Goal: Task Accomplishment & Management: Complete application form

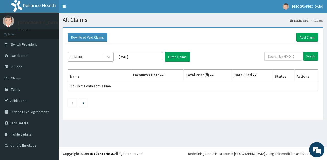
click at [109, 59] on icon at bounding box center [108, 56] width 5 height 5
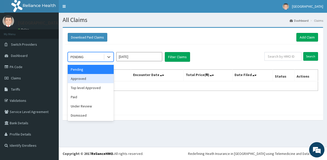
click at [86, 76] on div "Approved" at bounding box center [91, 78] width 46 height 9
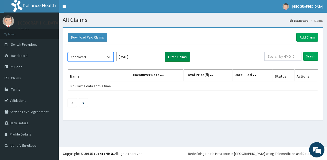
click at [170, 59] on button "Filter Claims" at bounding box center [177, 57] width 25 height 10
click at [107, 56] on icon at bounding box center [108, 56] width 5 height 5
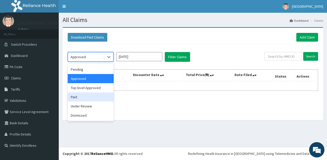
click at [80, 97] on div "Paid" at bounding box center [91, 96] width 46 height 9
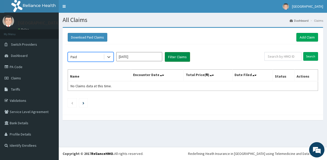
click at [174, 59] on button "Filter Claims" at bounding box center [177, 57] width 25 height 10
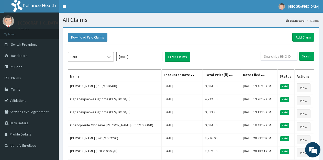
click at [105, 58] on div at bounding box center [108, 56] width 9 height 9
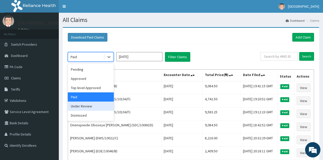
click at [83, 109] on div "Under Review" at bounding box center [91, 106] width 46 height 9
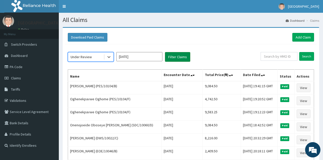
click at [175, 56] on button "Filter Claims" at bounding box center [177, 57] width 25 height 10
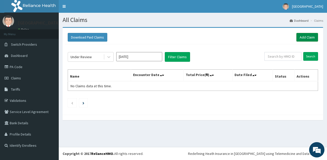
click at [309, 36] on link "Add Claim" at bounding box center [307, 37] width 22 height 9
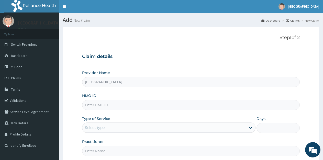
drag, startPoint x: 0, startPoint y: 0, endPoint x: 124, endPoint y: 105, distance: 162.1
click at [124, 105] on input "HMO ID" at bounding box center [190, 105] width 217 height 10
type input "FUP/10033/C"
click at [112, 130] on div "Select type" at bounding box center [163, 128] width 163 height 8
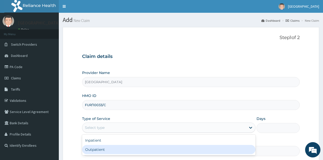
click at [99, 148] on div "Outpatient" at bounding box center [168, 149] width 173 height 9
type input "1"
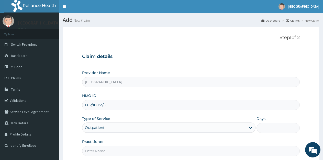
click at [106, 148] on input "Practitioner" at bounding box center [190, 151] width 217 height 10
type input "Ukueku"
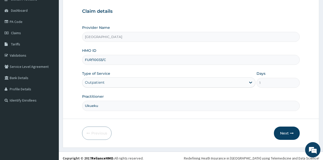
scroll to position [50, 0]
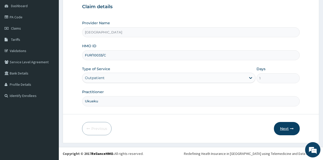
click at [284, 127] on button "Next" at bounding box center [287, 128] width 26 height 13
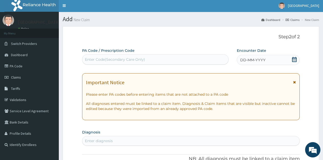
scroll to position [0, 0]
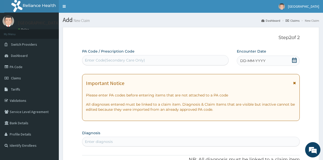
click at [294, 60] on icon at bounding box center [294, 60] width 5 height 5
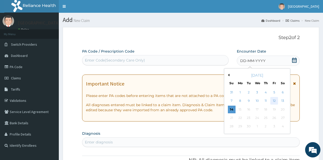
click at [274, 101] on div "12" at bounding box center [274, 101] width 8 height 8
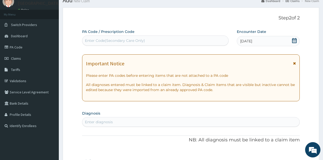
scroll to position [51, 0]
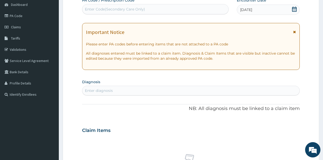
click at [112, 90] on div "Enter diagnosis" at bounding box center [99, 90] width 28 height 5
type input "FALCIP"
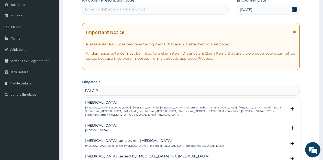
click at [115, 107] on p "[MEDICAL_DATA] [MEDICAL_DATA] , [MEDICAL_DATA] by [MEDICAL_DATA] falciparum , S…" at bounding box center [185, 111] width 201 height 11
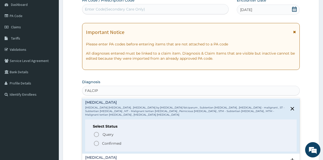
click at [95, 141] on icon "status option filled" at bounding box center [96, 144] width 6 height 6
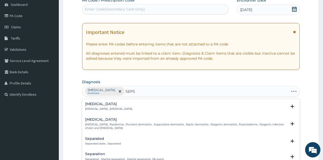
type input "SEPSI"
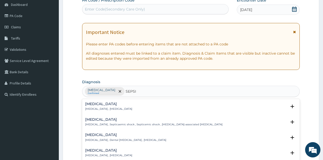
click at [103, 110] on p "Systemic infection , Sepsis" at bounding box center [108, 109] width 47 height 4
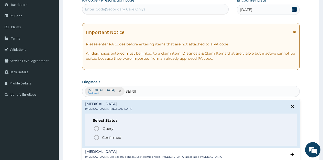
click at [96, 138] on icon "status option filled" at bounding box center [96, 138] width 6 height 6
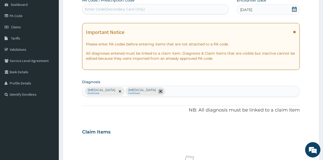
click at [159, 92] on icon "remove selection option" at bounding box center [160, 91] width 3 height 3
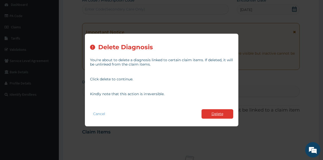
click at [211, 110] on button "Delete" at bounding box center [217, 113] width 32 height 9
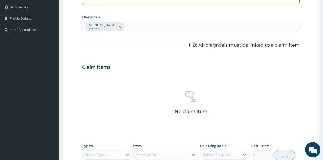
scroll to position [153, 0]
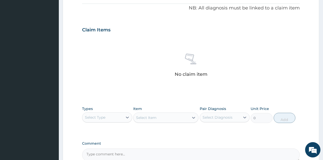
click at [98, 119] on div "Select Type" at bounding box center [95, 117] width 20 height 5
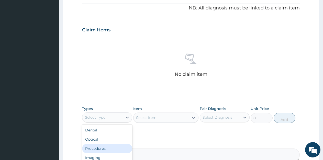
click at [99, 146] on div "Procedures" at bounding box center [107, 148] width 50 height 9
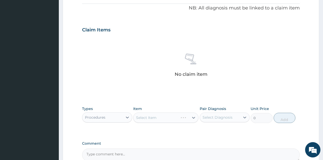
click at [148, 118] on div "Select Item" at bounding box center [165, 118] width 65 height 10
click at [192, 115] on div at bounding box center [193, 117] width 9 height 9
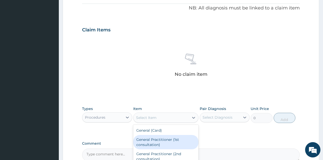
click at [153, 144] on div "General Practitioner (1st consultation)" at bounding box center [165, 142] width 65 height 14
type input "1500"
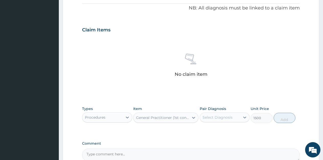
click at [231, 118] on div "Select Diagnosis" at bounding box center [217, 117] width 30 height 5
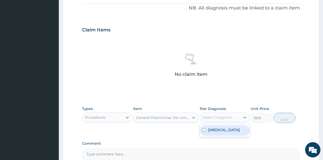
click at [220, 130] on label "[MEDICAL_DATA]" at bounding box center [224, 129] width 32 height 5
checkbox input "true"
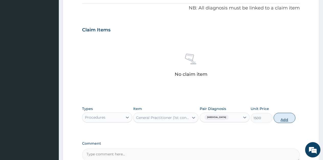
click at [281, 120] on button "Add" at bounding box center [284, 118] width 22 height 10
type input "0"
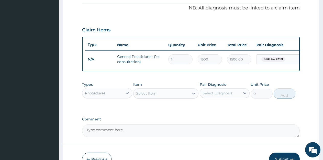
click at [110, 97] on div "Procedures" at bounding box center [102, 93] width 40 height 8
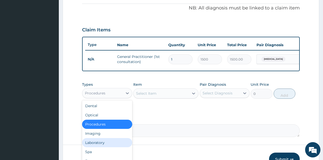
click at [102, 146] on div "Laboratory" at bounding box center [107, 142] width 50 height 9
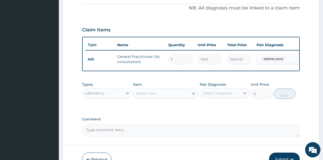
click at [182, 98] on div "Select Item" at bounding box center [160, 93] width 55 height 8
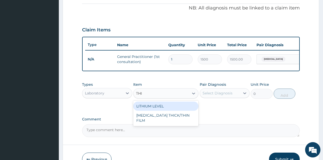
type input "THIC"
click at [180, 111] on div "[MEDICAL_DATA] THICK/THIN FILM" at bounding box center [165, 109] width 65 height 14
type input "1000"
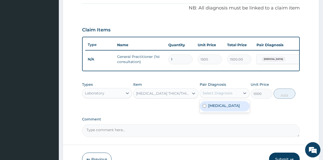
click at [218, 96] on div "Select Diagnosis" at bounding box center [217, 93] width 30 height 5
click at [219, 108] on label "[MEDICAL_DATA]" at bounding box center [224, 105] width 32 height 5
checkbox input "true"
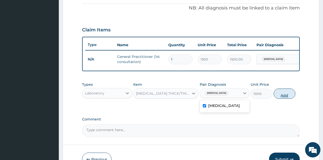
click at [283, 99] on button "Add" at bounding box center [284, 94] width 22 height 10
type input "0"
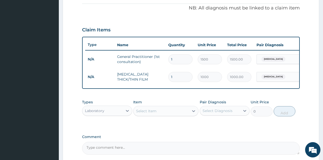
click at [153, 114] on div "Select Item" at bounding box center [146, 111] width 20 height 5
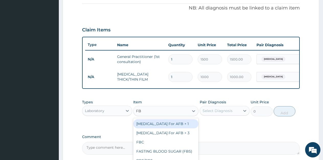
type input "FBC"
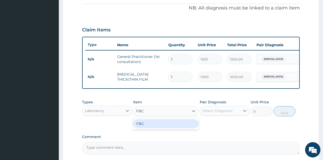
click at [150, 127] on div "FBC" at bounding box center [165, 123] width 65 height 9
type input "1600"
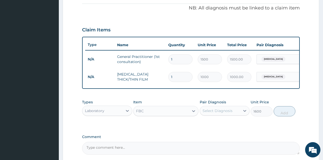
click at [232, 115] on div "Select Diagnosis" at bounding box center [220, 111] width 40 height 8
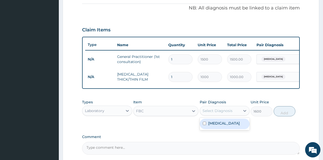
click at [234, 126] on label "[MEDICAL_DATA]" at bounding box center [224, 123] width 32 height 5
checkbox input "true"
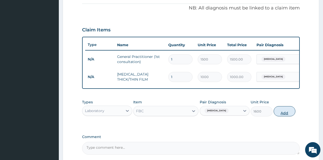
click at [287, 117] on button "Add" at bounding box center [284, 111] width 22 height 10
type input "0"
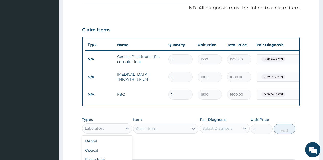
click at [110, 132] on div "Laboratory" at bounding box center [102, 128] width 40 height 8
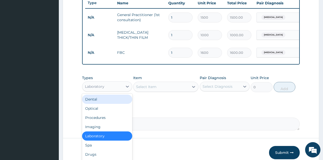
scroll to position [204, 0]
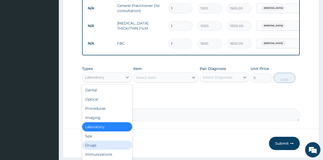
click at [95, 148] on div "Drugs" at bounding box center [107, 145] width 50 height 9
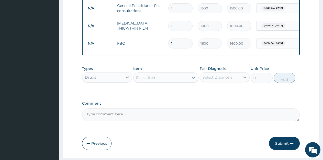
click at [163, 82] on div "Select Item" at bounding box center [160, 78] width 55 height 8
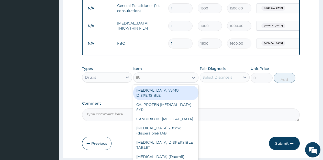
type input "IBU"
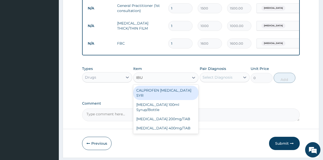
click at [164, 95] on div "CALPROFEN [MEDICAL_DATA] SYR" at bounding box center [165, 93] width 65 height 14
type input "1155"
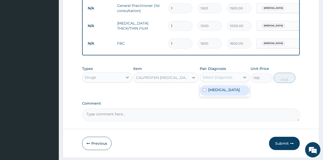
click at [222, 80] on div "Select Diagnosis" at bounding box center [217, 77] width 30 height 5
click at [209, 92] on label "[MEDICAL_DATA]" at bounding box center [224, 89] width 32 height 5
checkbox input "true"
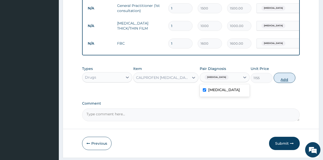
click at [283, 83] on button "Add" at bounding box center [284, 78] width 22 height 10
type input "0"
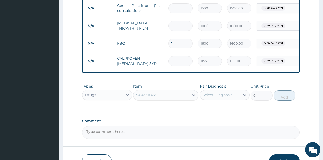
click at [143, 98] on div "Select Item" at bounding box center [146, 95] width 20 height 5
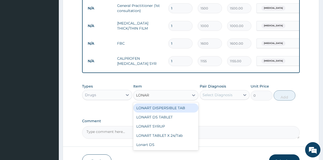
type input "LONART"
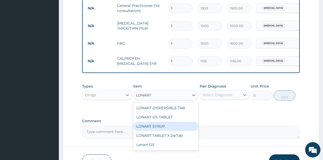
click at [149, 131] on div "LONART SYRUP" at bounding box center [165, 126] width 65 height 9
type input "525"
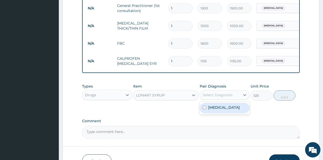
click at [217, 98] on div "Select Diagnosis" at bounding box center [217, 94] width 30 height 5
click at [213, 110] on label "[MEDICAL_DATA]" at bounding box center [224, 107] width 32 height 5
checkbox input "true"
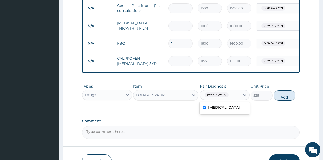
click at [286, 99] on button "Add" at bounding box center [284, 95] width 22 height 10
type input "0"
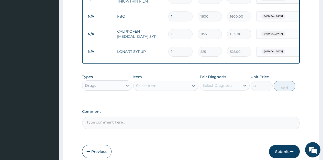
scroll to position [256, 0]
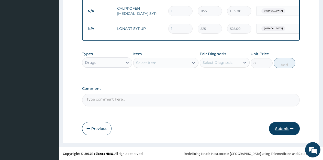
click at [287, 131] on button "Submit" at bounding box center [284, 128] width 31 height 13
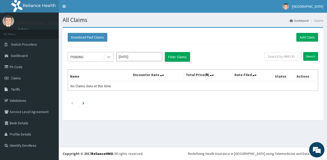
click at [109, 58] on icon at bounding box center [108, 57] width 3 height 2
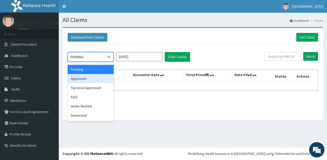
click at [82, 78] on div "Approved" at bounding box center [91, 78] width 46 height 9
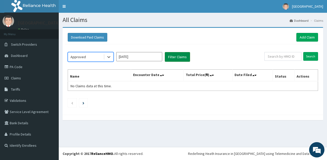
click at [178, 56] on button "Filter Claims" at bounding box center [177, 57] width 25 height 10
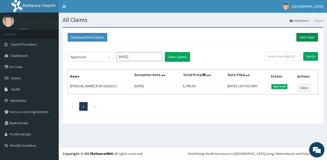
click at [301, 36] on link "Add Claim" at bounding box center [307, 37] width 22 height 9
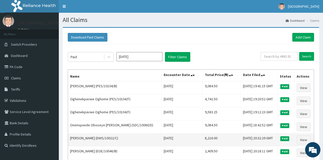
scroll to position [26, 0]
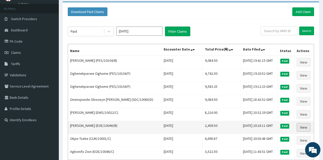
click at [302, 126] on link "View" at bounding box center [303, 127] width 14 height 9
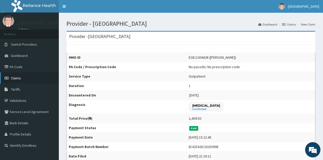
click at [14, 78] on span "Claims" at bounding box center [16, 78] width 10 height 5
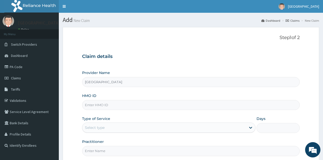
click at [175, 106] on input "HMO ID" at bounding box center [190, 105] width 217 height 10
type input "EOE/10046/B"
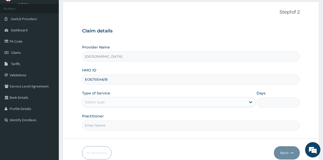
click at [107, 102] on div "Select type" at bounding box center [163, 102] width 163 height 8
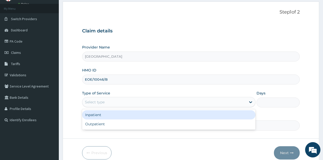
click at [104, 125] on div "Outpatient" at bounding box center [168, 124] width 173 height 9
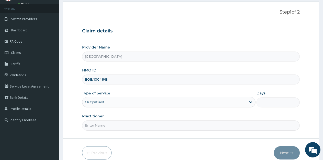
type input "1"
click at [104, 127] on input "Practitioner" at bounding box center [190, 126] width 217 height 10
type input "ikpowomba"
click at [282, 152] on button "Next" at bounding box center [287, 152] width 26 height 13
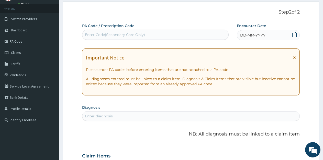
click at [294, 36] on icon at bounding box center [294, 34] width 5 height 5
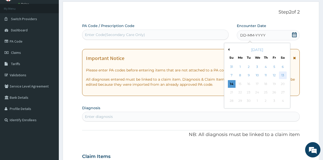
click at [284, 76] on div "13" at bounding box center [283, 76] width 8 height 8
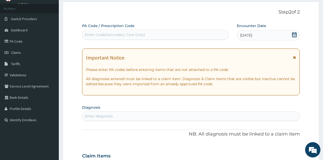
click at [103, 116] on div "Enter diagnosis" at bounding box center [99, 116] width 28 height 5
type input "FALC"
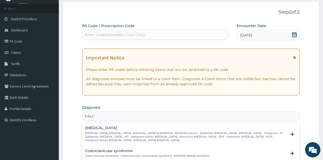
click at [108, 133] on p "[MEDICAL_DATA] [MEDICAL_DATA] , [MEDICAL_DATA] by [MEDICAL_DATA] falciparum , S…" at bounding box center [185, 137] width 201 height 11
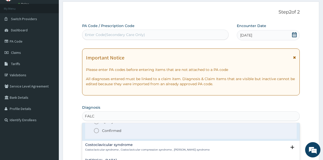
scroll to position [26, 0]
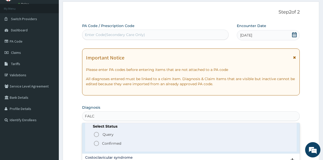
click at [96, 141] on icon "status option filled" at bounding box center [96, 144] width 6 height 6
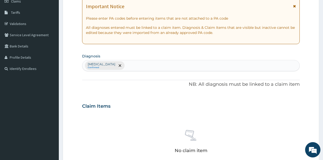
scroll to position [153, 0]
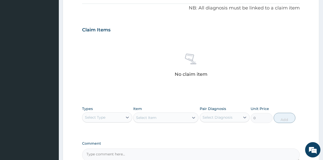
click at [99, 114] on div "Select Type" at bounding box center [102, 117] width 40 height 8
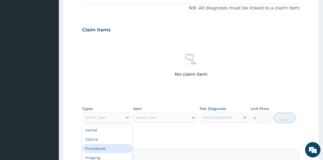
scroll to position [17, 0]
click at [106, 150] on div "Laboratory" at bounding box center [107, 149] width 50 height 9
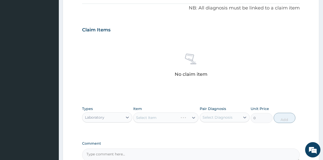
click at [159, 115] on div "Select Item" at bounding box center [165, 118] width 65 height 10
click at [168, 119] on div "Select Item" at bounding box center [160, 118] width 55 height 8
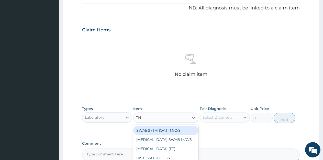
type input "THI"
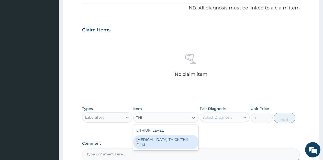
click at [174, 144] on div "LITHIUM LEVEL [MEDICAL_DATA] THICK/THIN FILM" at bounding box center [165, 138] width 65 height 26
click at [177, 141] on div "[MEDICAL_DATA] THICK/THIN FILM" at bounding box center [165, 142] width 65 height 14
type input "1000"
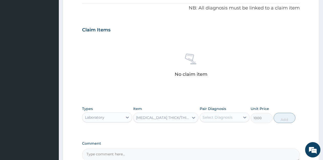
click at [217, 119] on div "Select Diagnosis" at bounding box center [217, 117] width 30 height 5
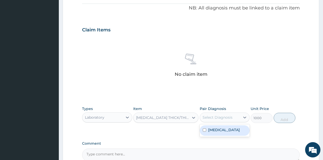
click at [215, 129] on label "[MEDICAL_DATA]" at bounding box center [224, 129] width 32 height 5
checkbox input "true"
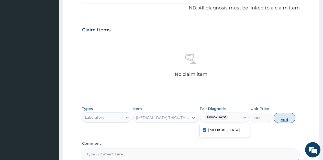
click at [280, 120] on button "Add" at bounding box center [284, 118] width 22 height 10
type input "0"
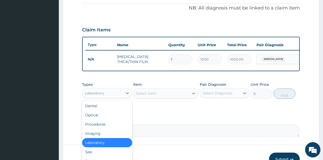
click at [117, 97] on div "Laboratory" at bounding box center [102, 93] width 40 height 8
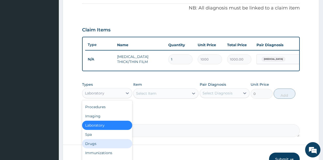
click at [102, 148] on div "Drugs" at bounding box center [107, 143] width 50 height 9
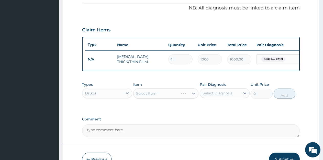
click at [165, 98] on div "Select Item" at bounding box center [165, 93] width 65 height 10
click at [165, 98] on div "Select Item" at bounding box center [160, 93] width 55 height 8
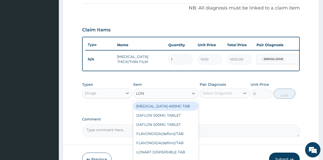
type input "[PERSON_NAME]"
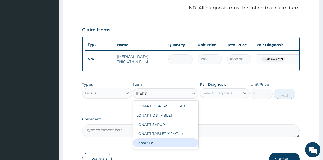
drag, startPoint x: 154, startPoint y: 149, endPoint x: 160, endPoint y: 149, distance: 6.4
click at [154, 148] on div "Lonart DS" at bounding box center [165, 142] width 65 height 9
type input "500"
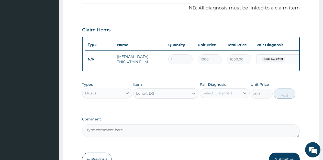
click at [233, 97] on div "Select Diagnosis" at bounding box center [220, 93] width 40 height 8
click at [223, 108] on label "[MEDICAL_DATA]" at bounding box center [224, 105] width 32 height 5
checkbox input "true"
click at [283, 99] on button "Add" at bounding box center [284, 94] width 22 height 10
type input "0"
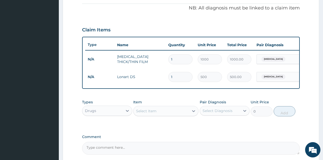
drag, startPoint x: 173, startPoint y: 80, endPoint x: 166, endPoint y: 78, distance: 7.0
click at [166, 78] on td "1" at bounding box center [180, 76] width 29 height 15
type input "6"
type input "3000.00"
type input "6"
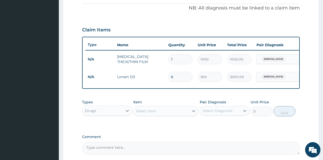
click at [150, 114] on div "Select Item" at bounding box center [146, 111] width 20 height 5
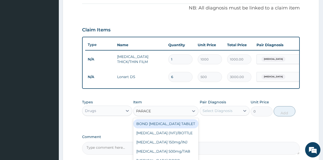
type input "PARACET"
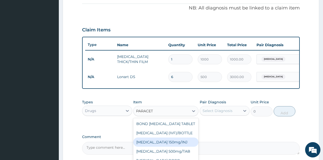
scroll to position [13, 0]
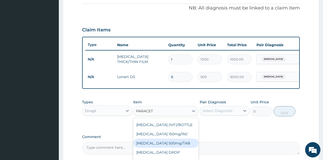
click at [174, 148] on div "[MEDICAL_DATA] 500mg/TAB" at bounding box center [165, 143] width 65 height 9
type input "5.25"
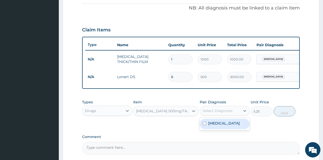
click at [240, 115] on div "Select Diagnosis" at bounding box center [220, 111] width 40 height 8
drag, startPoint x: 226, startPoint y: 133, endPoint x: 229, endPoint y: 130, distance: 4.2
click at [226, 129] on div "[MEDICAL_DATA]" at bounding box center [225, 124] width 50 height 10
checkbox input "true"
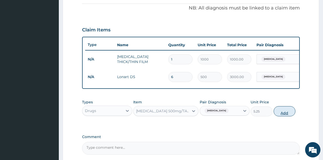
click at [282, 114] on button "Add" at bounding box center [284, 111] width 22 height 10
type input "0"
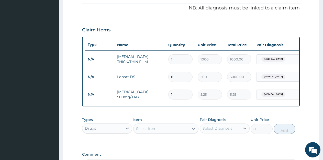
type input "18"
type input "94.50"
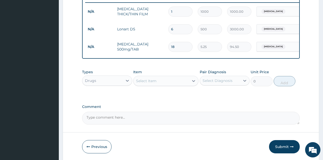
scroll to position [204, 0]
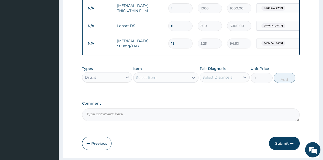
type input "18"
click at [101, 82] on div "Drugs" at bounding box center [102, 77] width 40 height 8
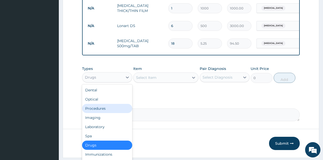
click at [103, 111] on div "Procedures" at bounding box center [107, 108] width 50 height 9
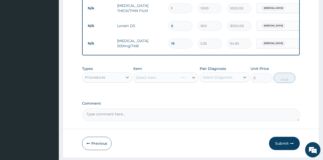
click at [140, 83] on div "Select Item" at bounding box center [165, 78] width 65 height 10
click at [141, 82] on div "Select Item" at bounding box center [165, 78] width 65 height 10
click at [141, 80] on div "Select Item" at bounding box center [146, 77] width 20 height 5
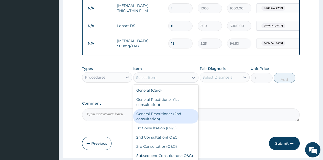
click at [159, 122] on div "General Practitioner (2nd consultation)" at bounding box center [165, 116] width 65 height 14
type input "800"
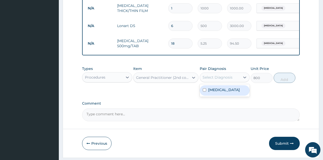
click at [226, 80] on div "Select Diagnosis" at bounding box center [217, 77] width 30 height 5
click at [222, 92] on label "[MEDICAL_DATA]" at bounding box center [224, 89] width 32 height 5
checkbox input "true"
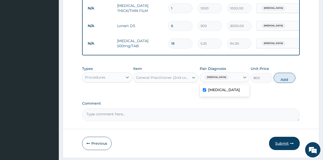
click at [279, 148] on button "Submit" at bounding box center [284, 143] width 31 height 13
